Goal: Go to known website: Access a specific website the user already knows

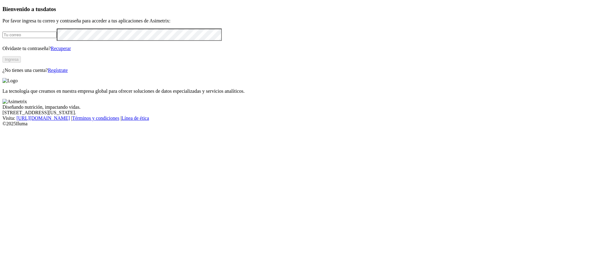
type input "[PERSON_NAME][EMAIL_ADDRESS][DOMAIN_NAME]"
click at [21, 63] on button "Ingresa" at bounding box center [11, 59] width 18 height 6
